Goal: Information Seeking & Learning: Learn about a topic

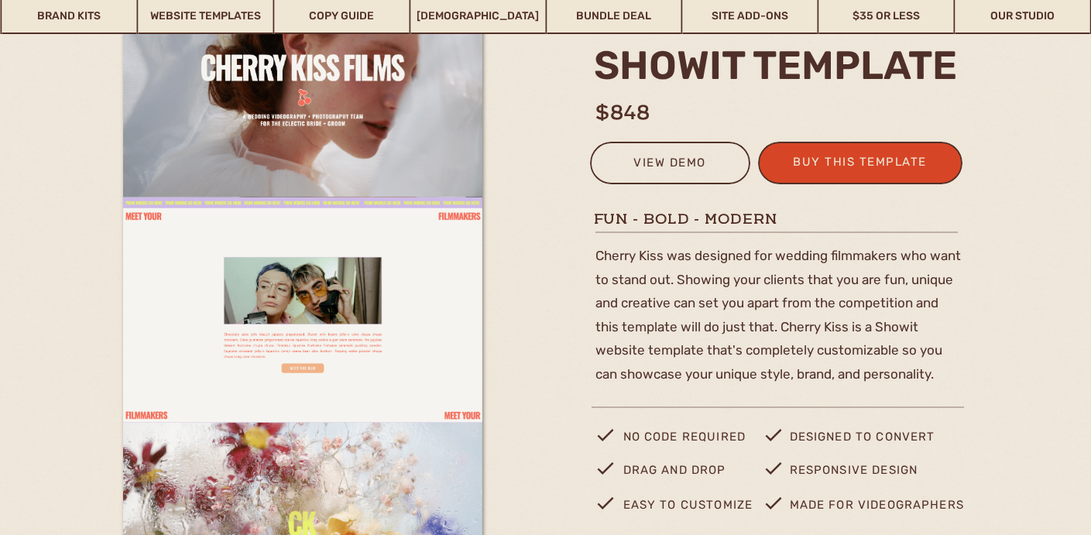
scroll to position [164, 0]
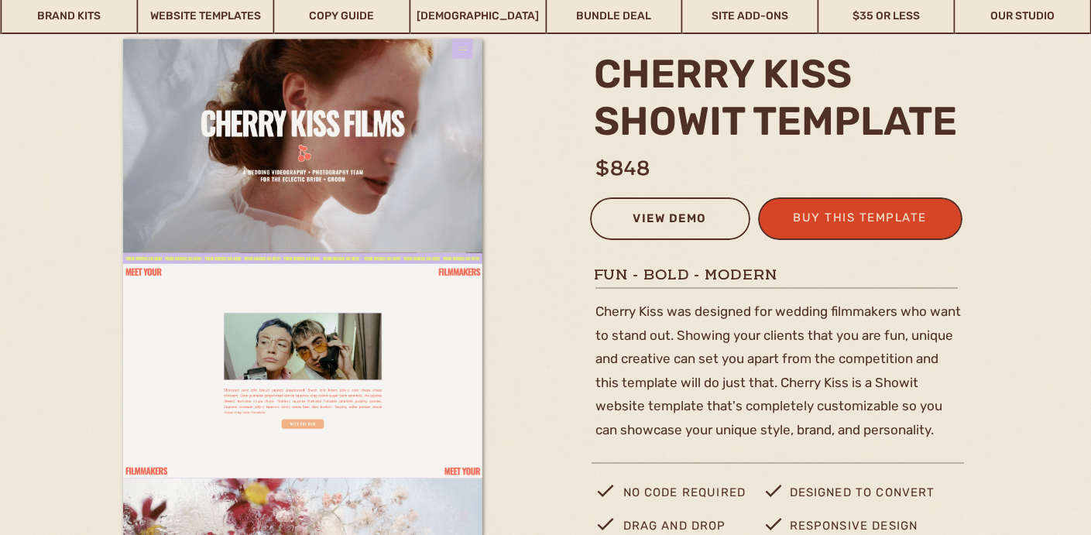
click at [656, 211] on div "view demo" at bounding box center [670, 221] width 140 height 26
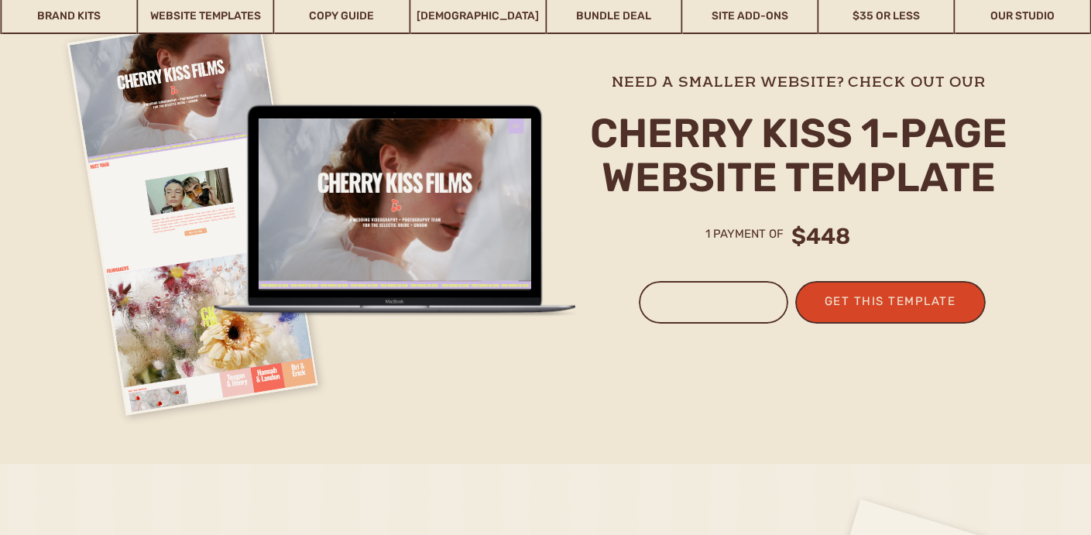
scroll to position [3853, 0]
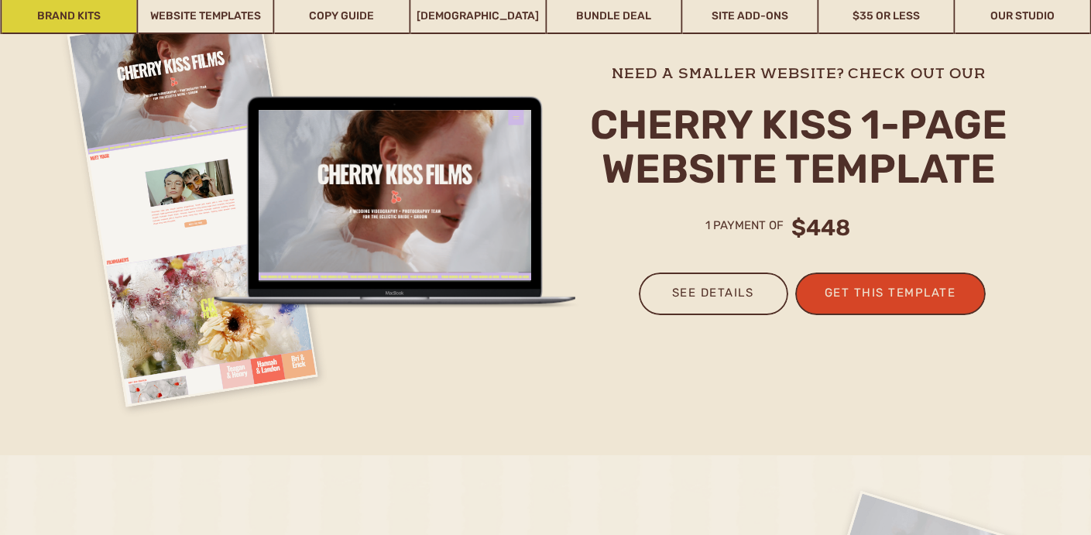
click at [95, 10] on link "Brand Kits" at bounding box center [69, 16] width 135 height 36
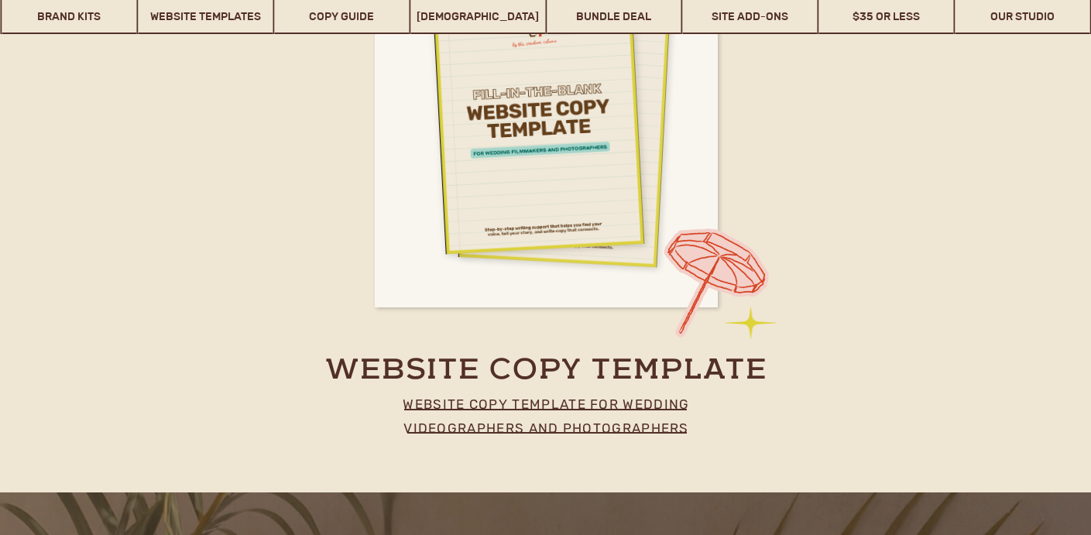
scroll to position [7448, 0]
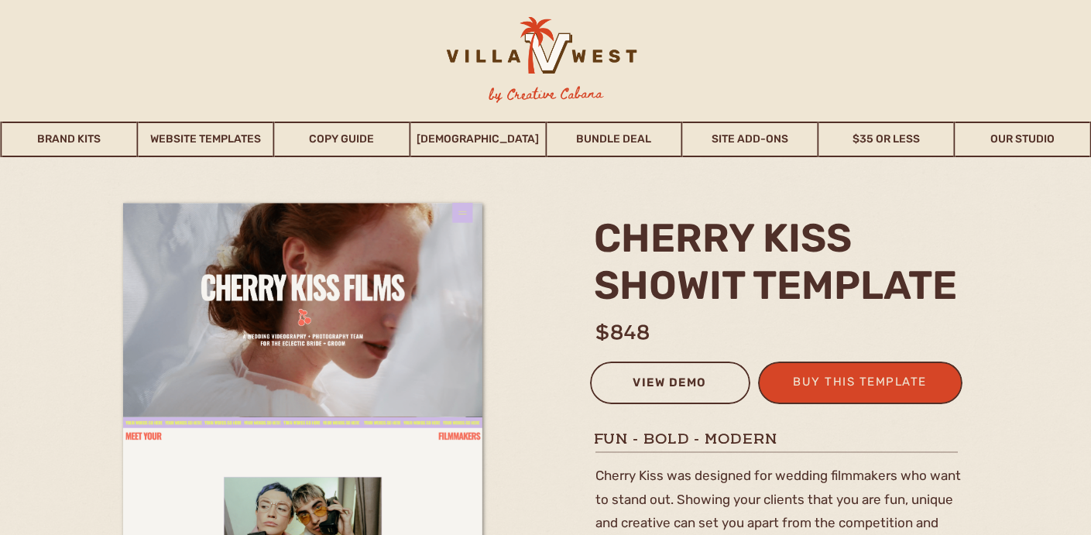
click at [676, 392] on div "view demo" at bounding box center [670, 386] width 140 height 26
